Goal: Check status: Check status

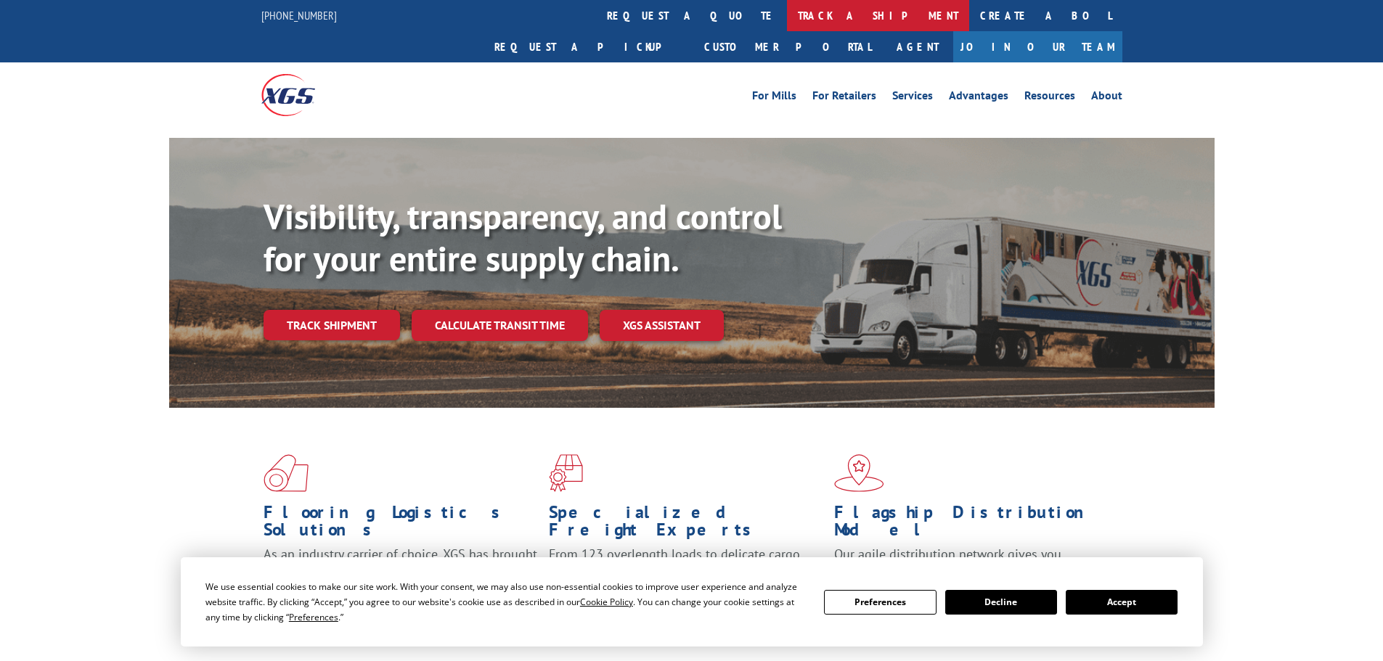
click at [787, 24] on link "track a shipment" at bounding box center [878, 15] width 182 height 31
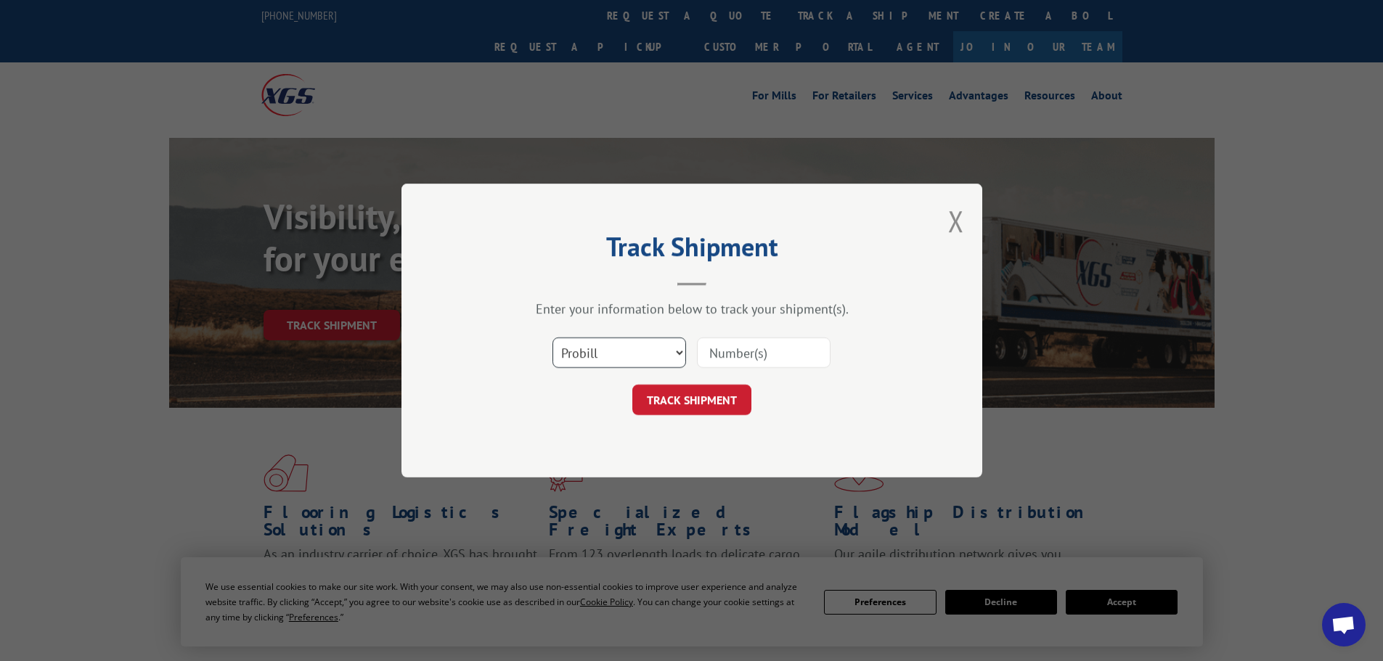
click at [650, 362] on select "Select category... Probill BOL PO" at bounding box center [619, 352] width 134 height 30
select select "po"
click at [552, 337] on select "Select category... Probill BOL PO" at bounding box center [619, 352] width 134 height 30
click at [722, 353] on input at bounding box center [764, 352] width 134 height 30
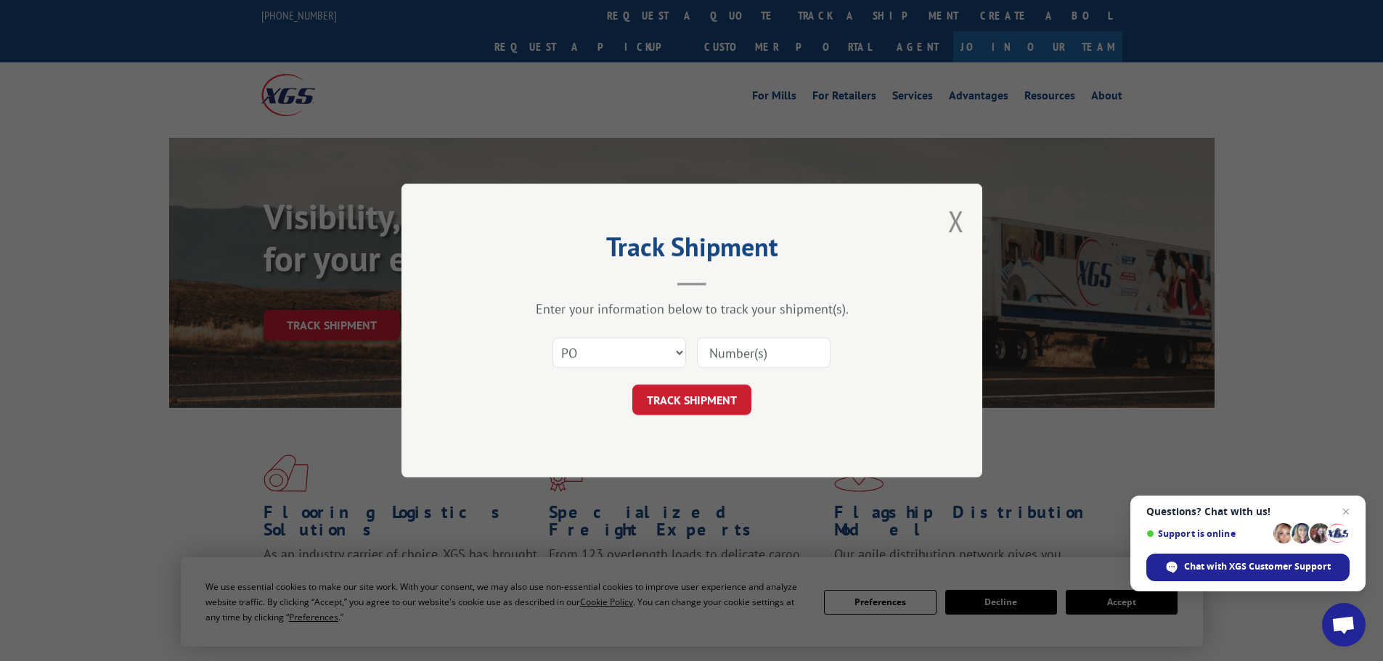
paste input "294358988"
type input "294358988"
click at [733, 404] on button "TRACK SHIPMENT" at bounding box center [691, 400] width 119 height 30
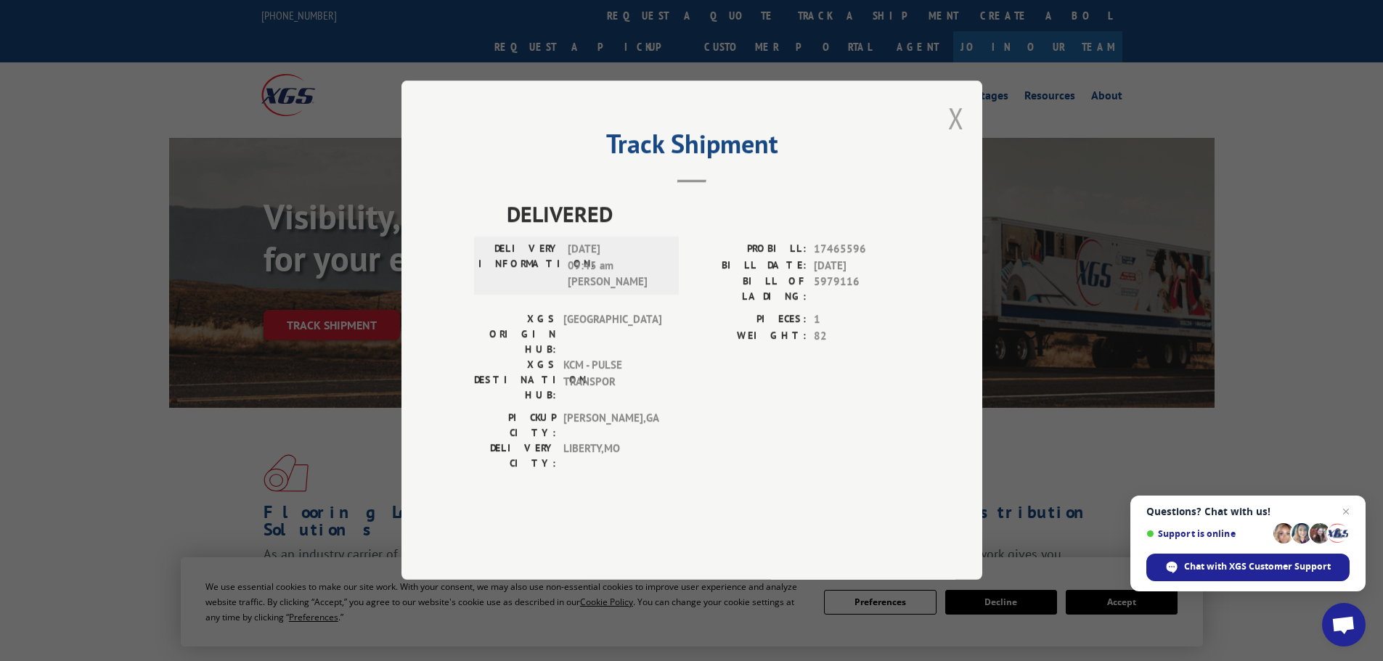
click at [958, 137] on button "Close modal" at bounding box center [956, 118] width 16 height 38
